Goal: Find specific page/section: Find specific page/section

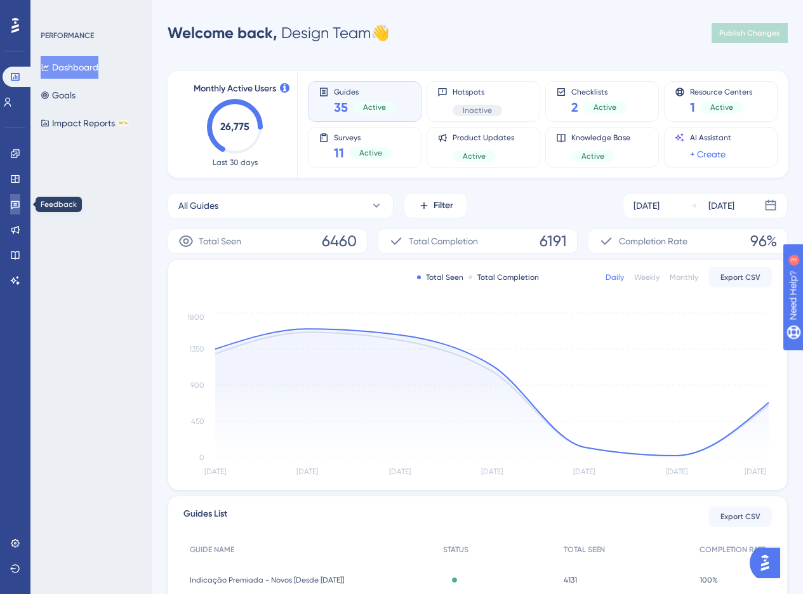
click at [13, 213] on link at bounding box center [15, 204] width 10 height 20
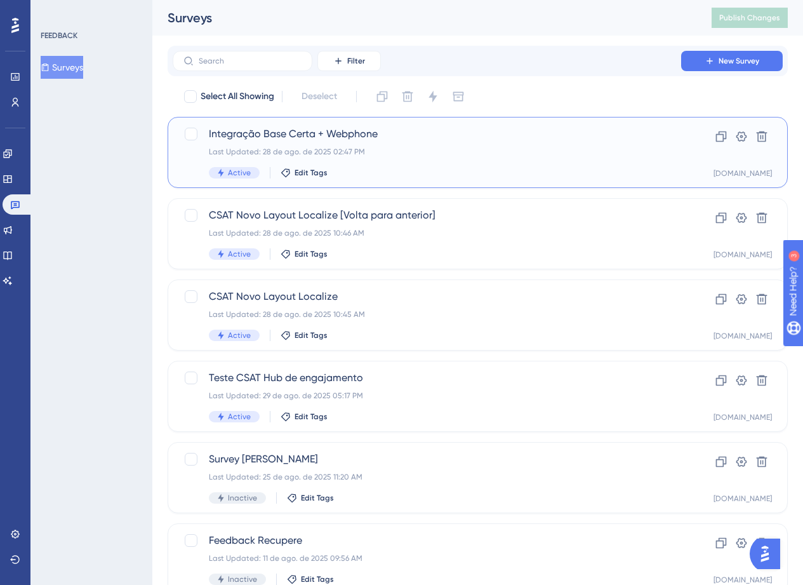
click at [423, 134] on span "Integração Base Certa + Webphone" at bounding box center [427, 133] width 436 height 15
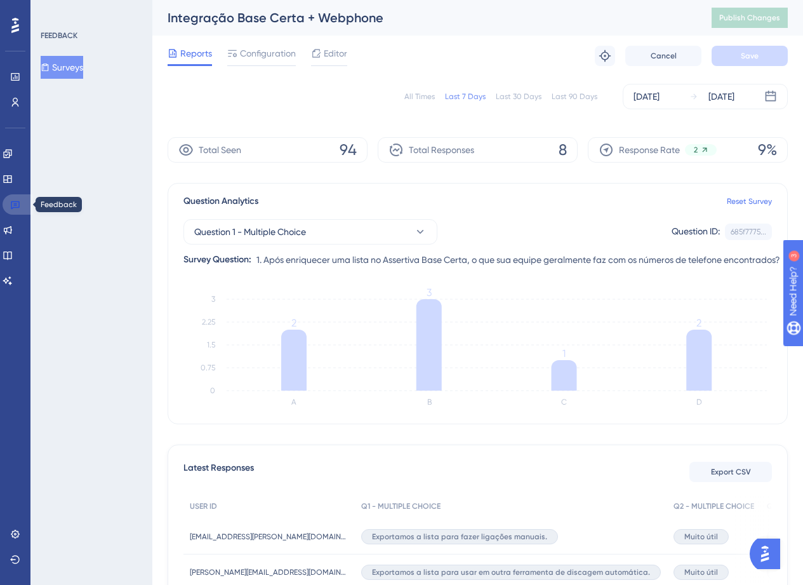
click at [17, 205] on icon at bounding box center [15, 204] width 10 height 10
